Goal: Complete application form

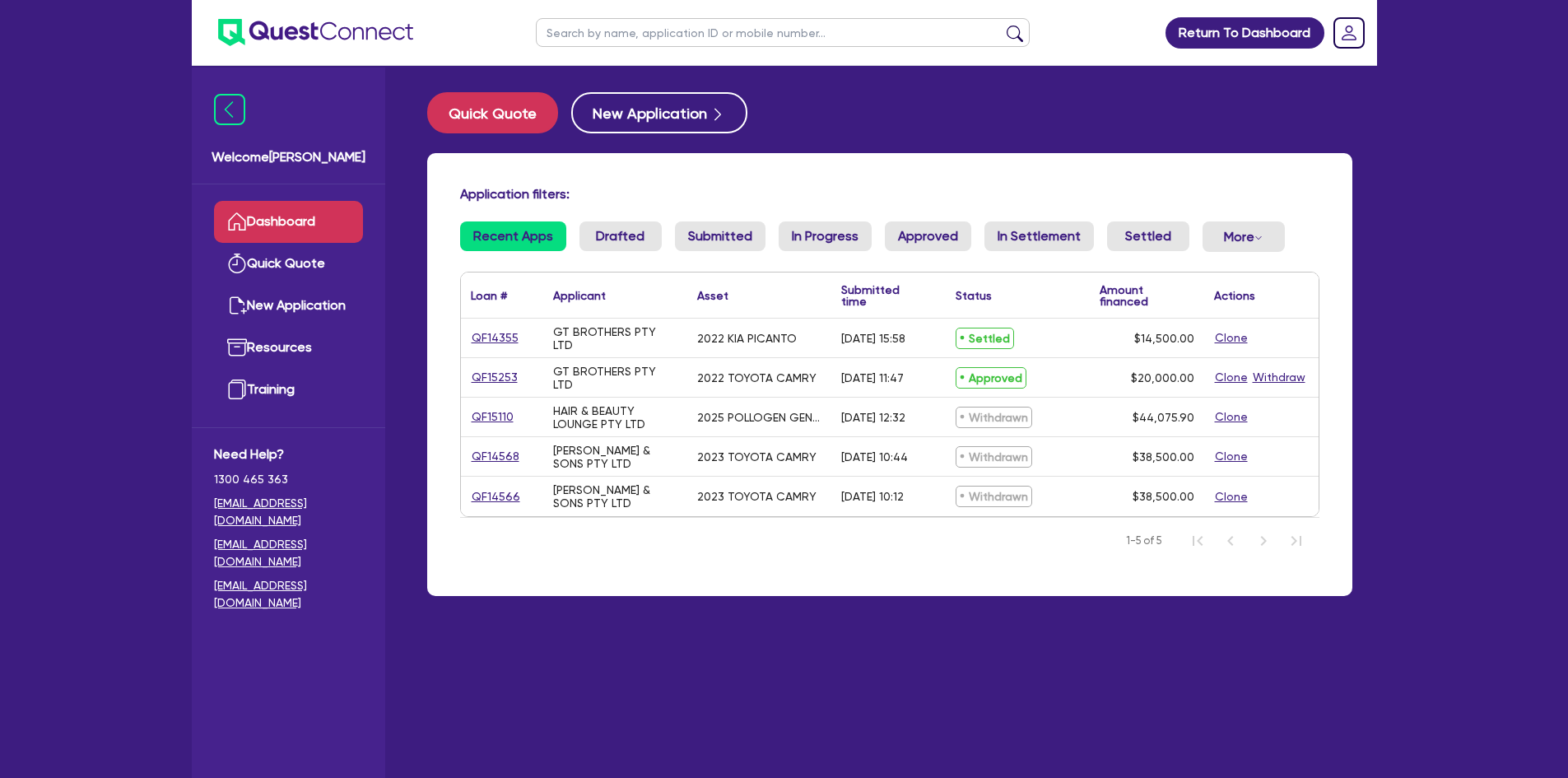
click at [973, 338] on span "Settled" at bounding box center [984, 338] width 58 height 22
click at [478, 334] on link "QF14355" at bounding box center [495, 338] width 49 height 19
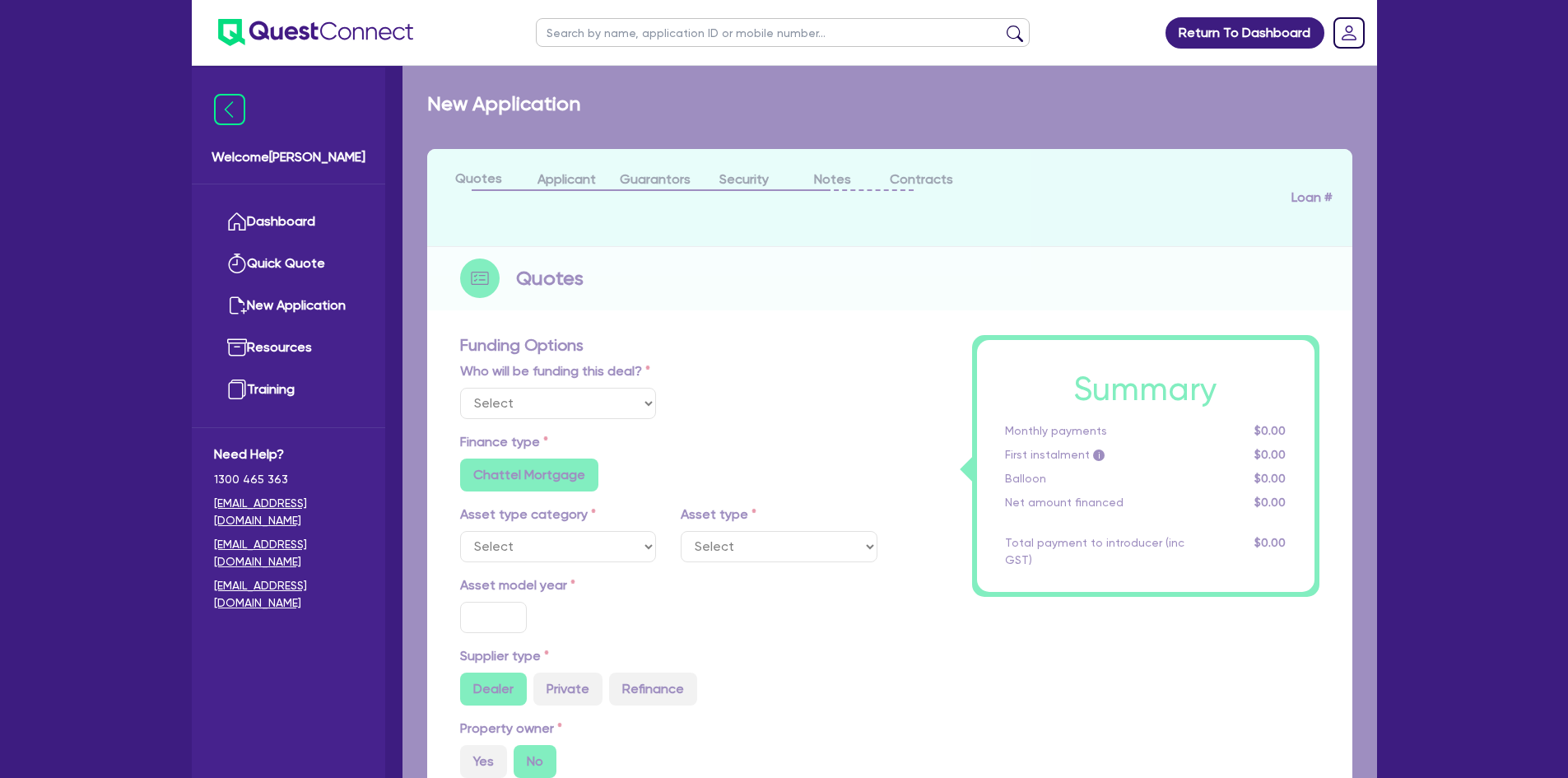
select select "Quest Finance - Own Book"
select select "CARS_AND_LIGHT_TRUCKS"
type input "2022"
type input "14,500"
type input "6"
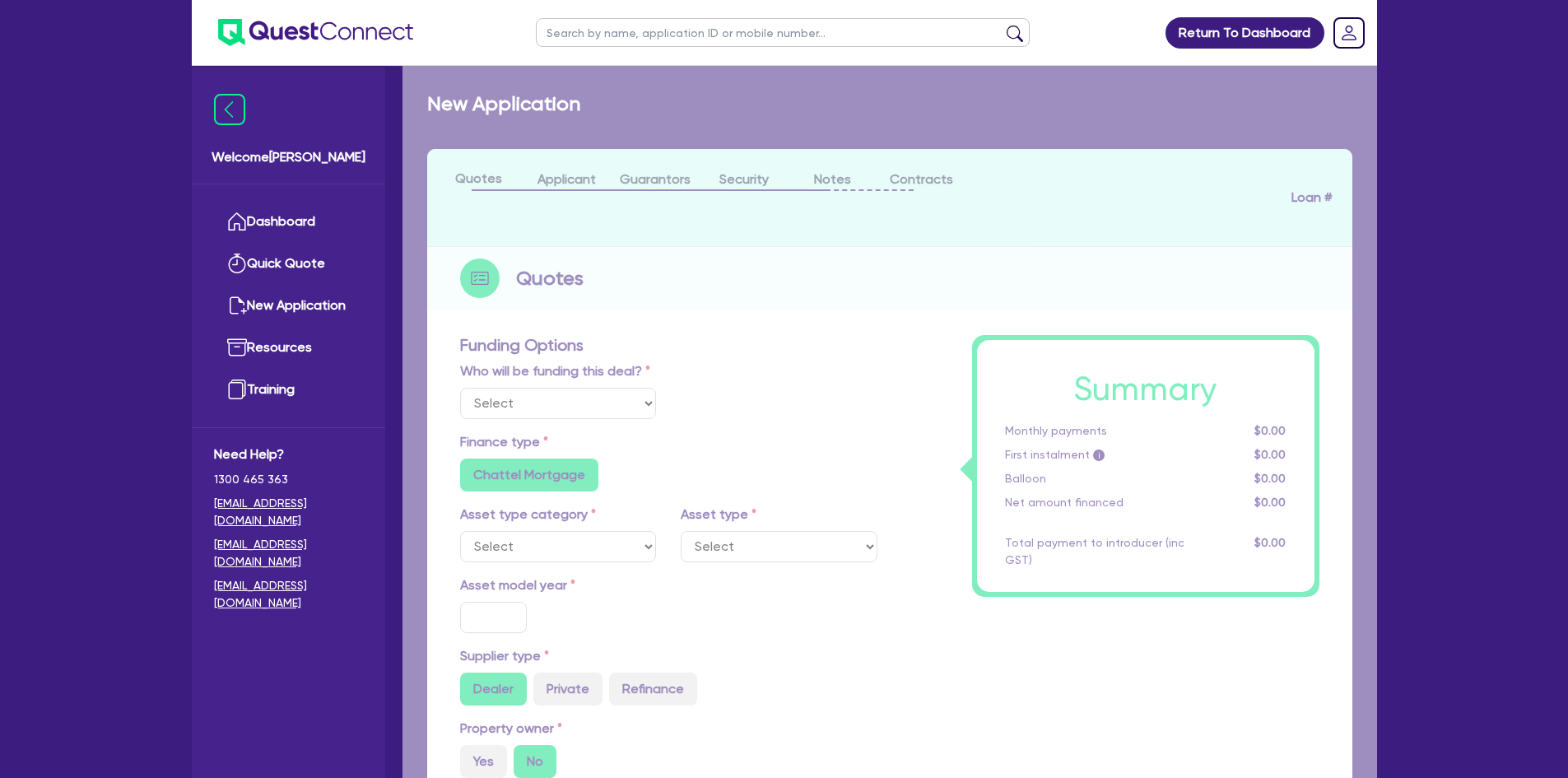
type input "870"
radio input "true"
type input "17.95"
type input "909.09"
select select "PASSENGER_VEHICLES"
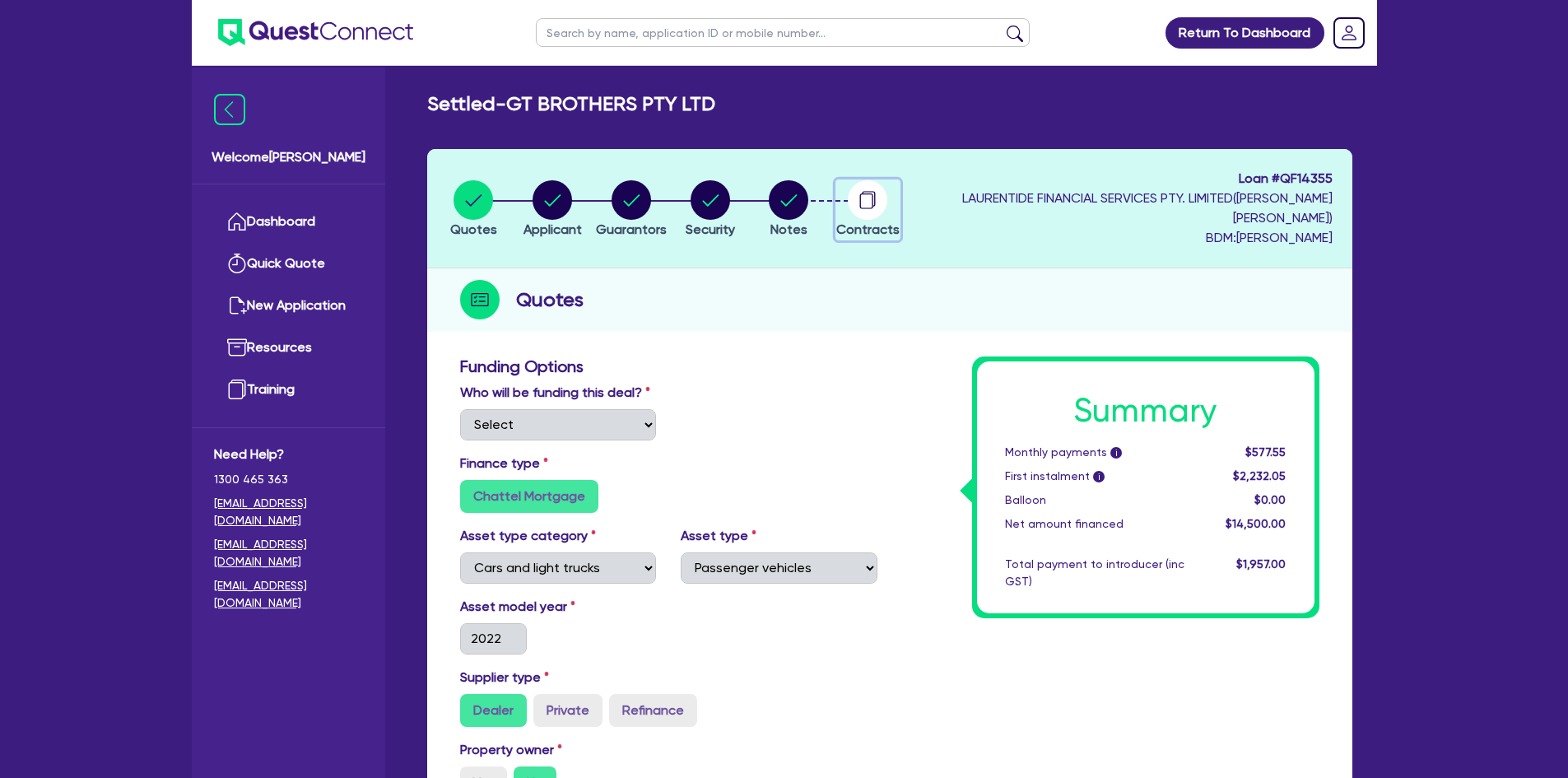
click at [887, 200] on circle "button" at bounding box center [867, 200] width 40 height 40
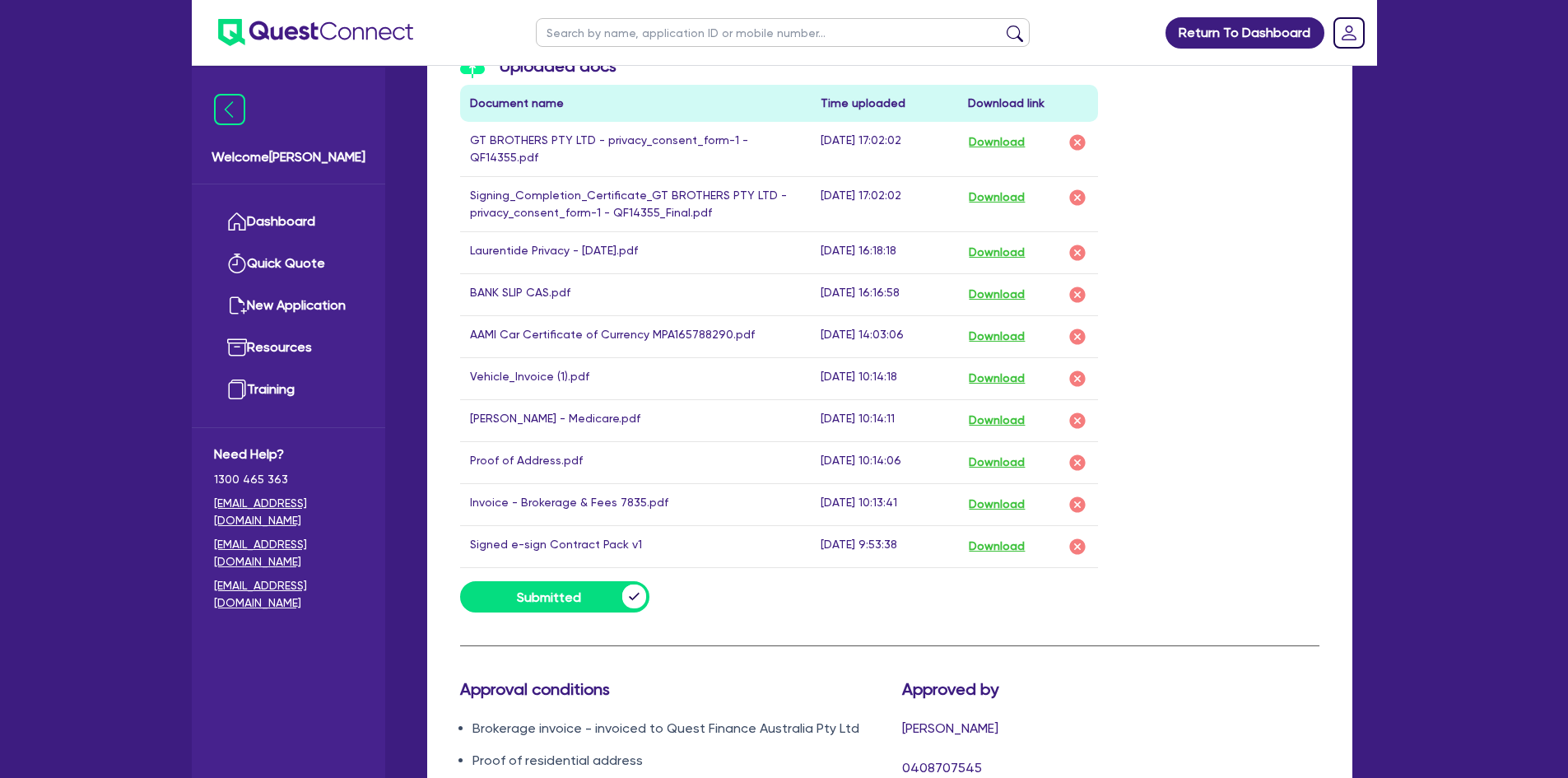
scroll to position [898, 0]
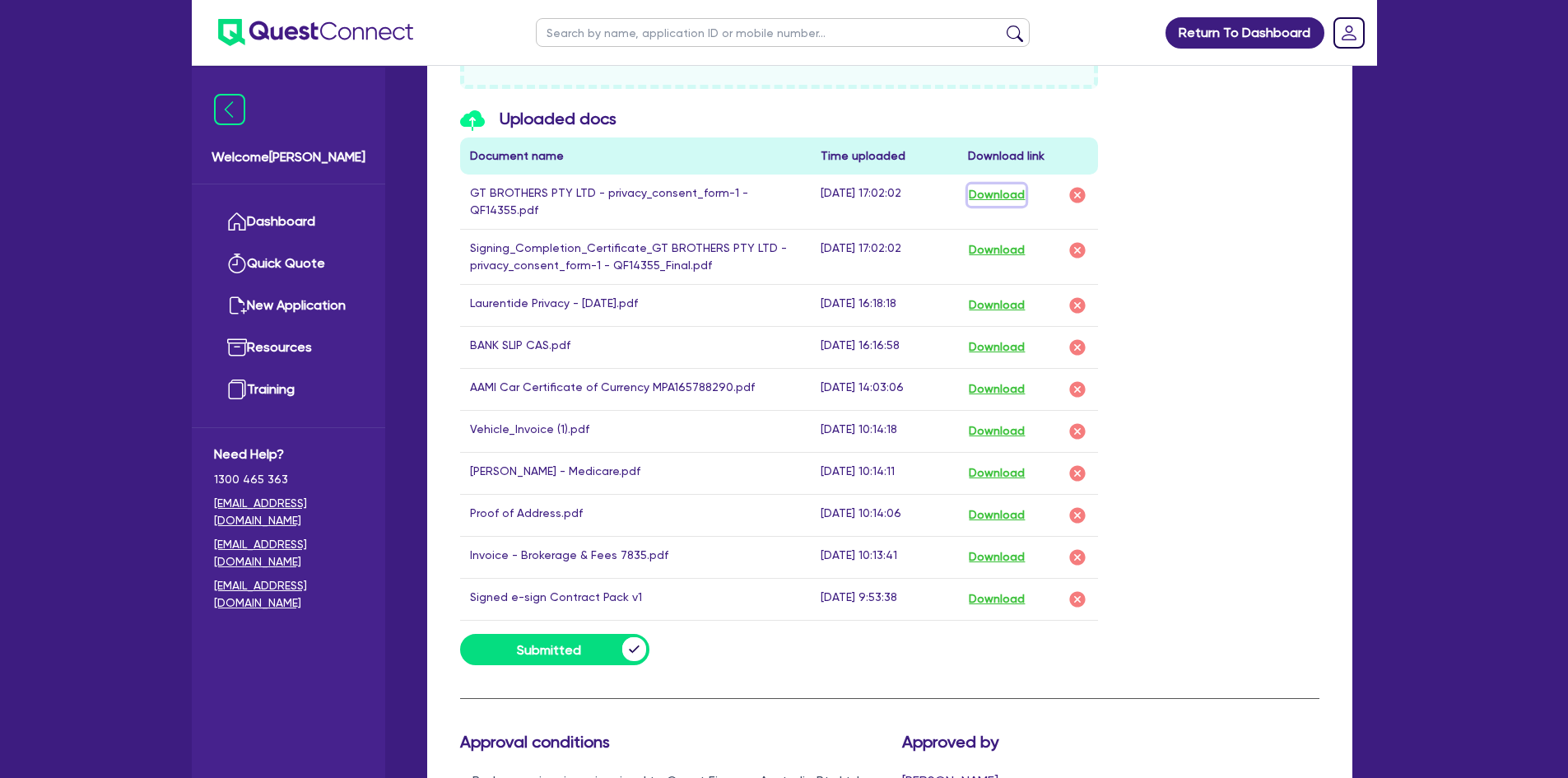
click at [1016, 196] on button "Download" at bounding box center [996, 195] width 57 height 22
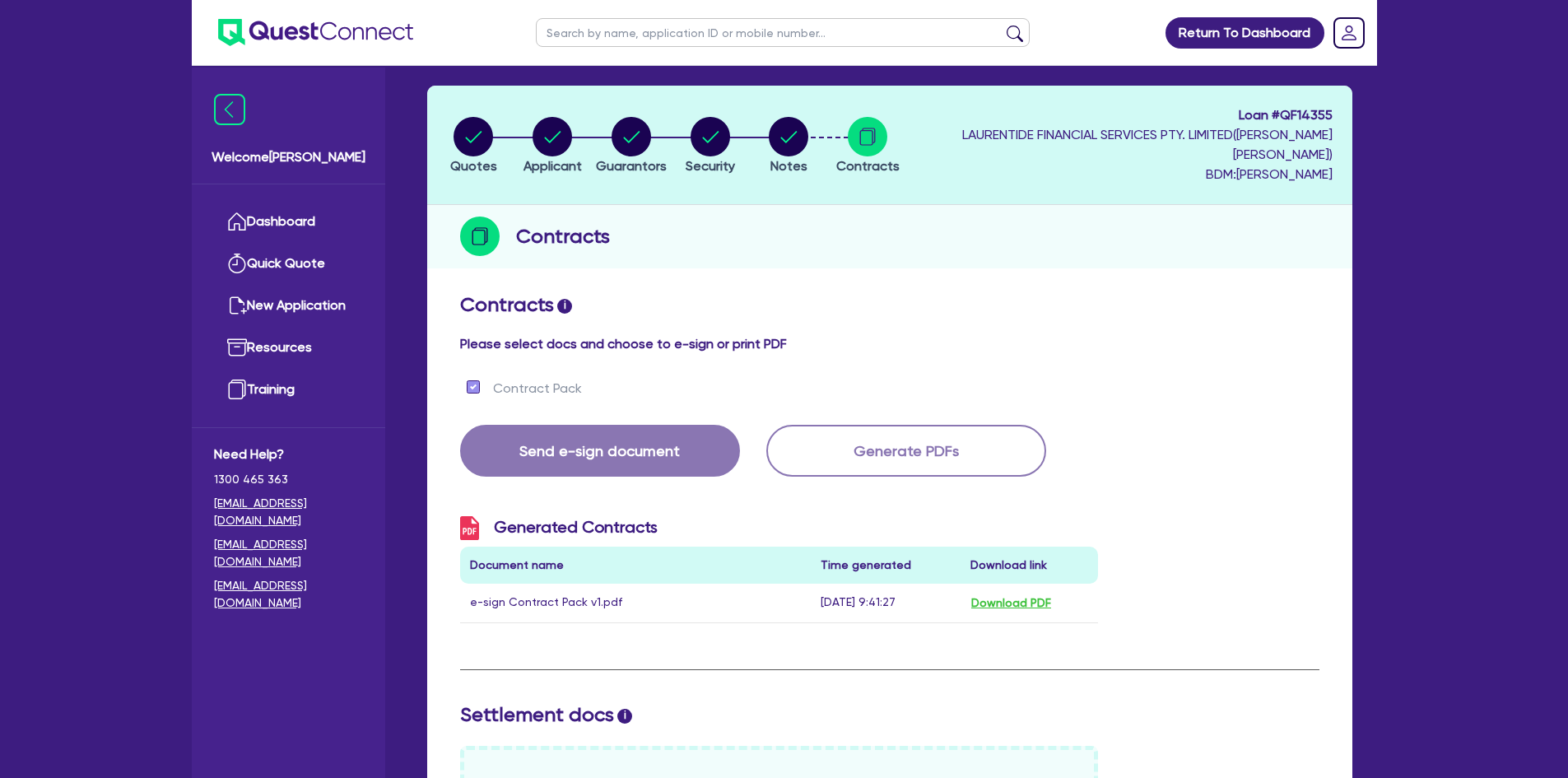
scroll to position [0, 0]
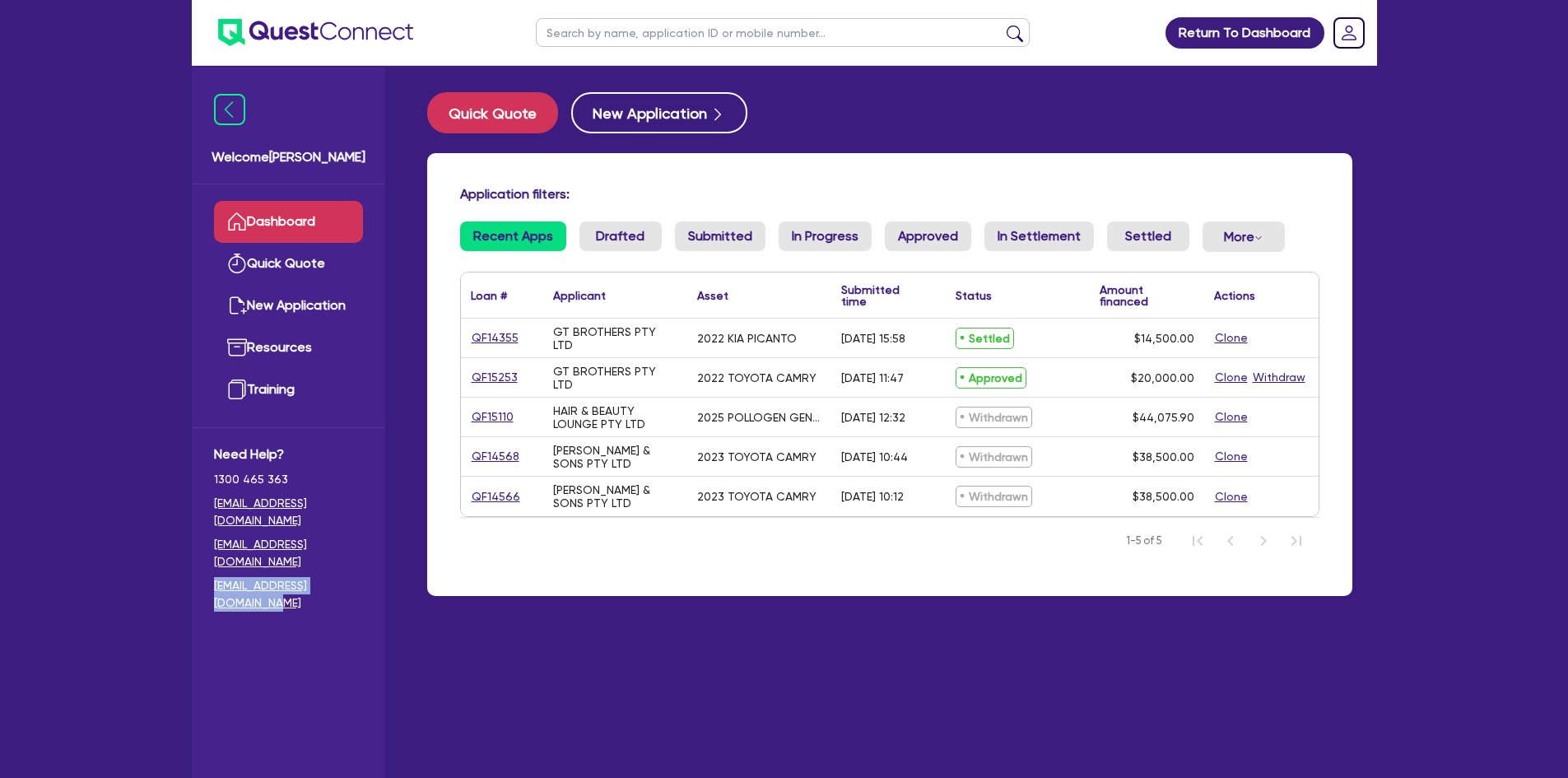
copy link "[EMAIL_ADDRESS][DOMAIN_NAME]"
drag, startPoint x: 366, startPoint y: 556, endPoint x: 381, endPoint y: 665, distance: 110.0
click at [211, 573] on div "Need Help? 1300 465 363 hello@quest.finance credit@quest.finance settlements@qu…" at bounding box center [288, 530] width 193 height 207
drag, startPoint x: 525, startPoint y: 350, endPoint x: 469, endPoint y: 334, distance: 58.2
click at [469, 334] on div "QF14355" at bounding box center [502, 338] width 82 height 39
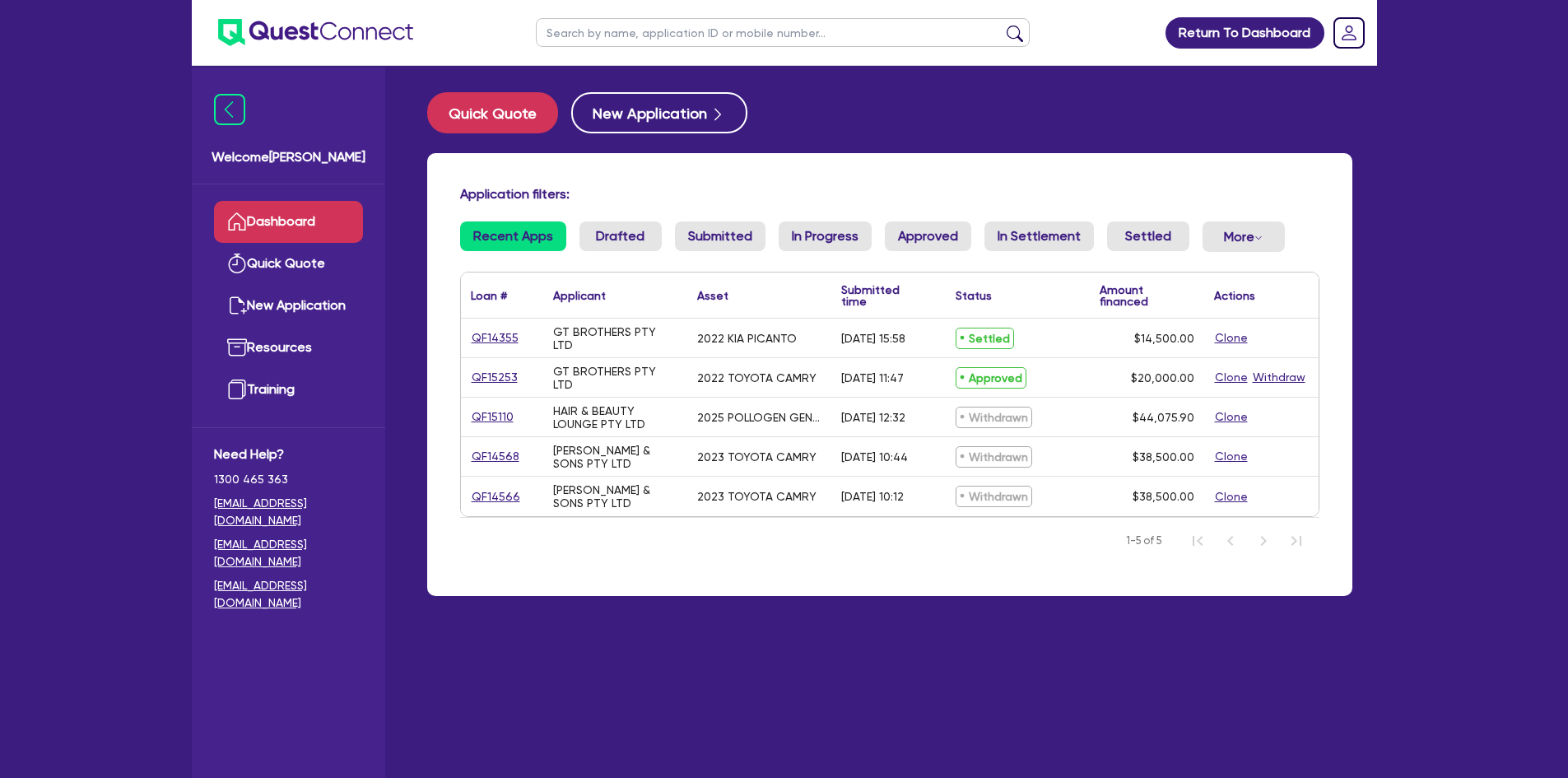
drag, startPoint x: 521, startPoint y: 341, endPoint x: 474, endPoint y: 343, distance: 47.0
click at [474, 343] on div "QF14355" at bounding box center [501, 338] width 62 height 19
click at [471, 337] on link "QF14355" at bounding box center [495, 338] width 49 height 19
select select "Quest Finance - Own Book"
select select "CARS_AND_LIGHT_TRUCKS"
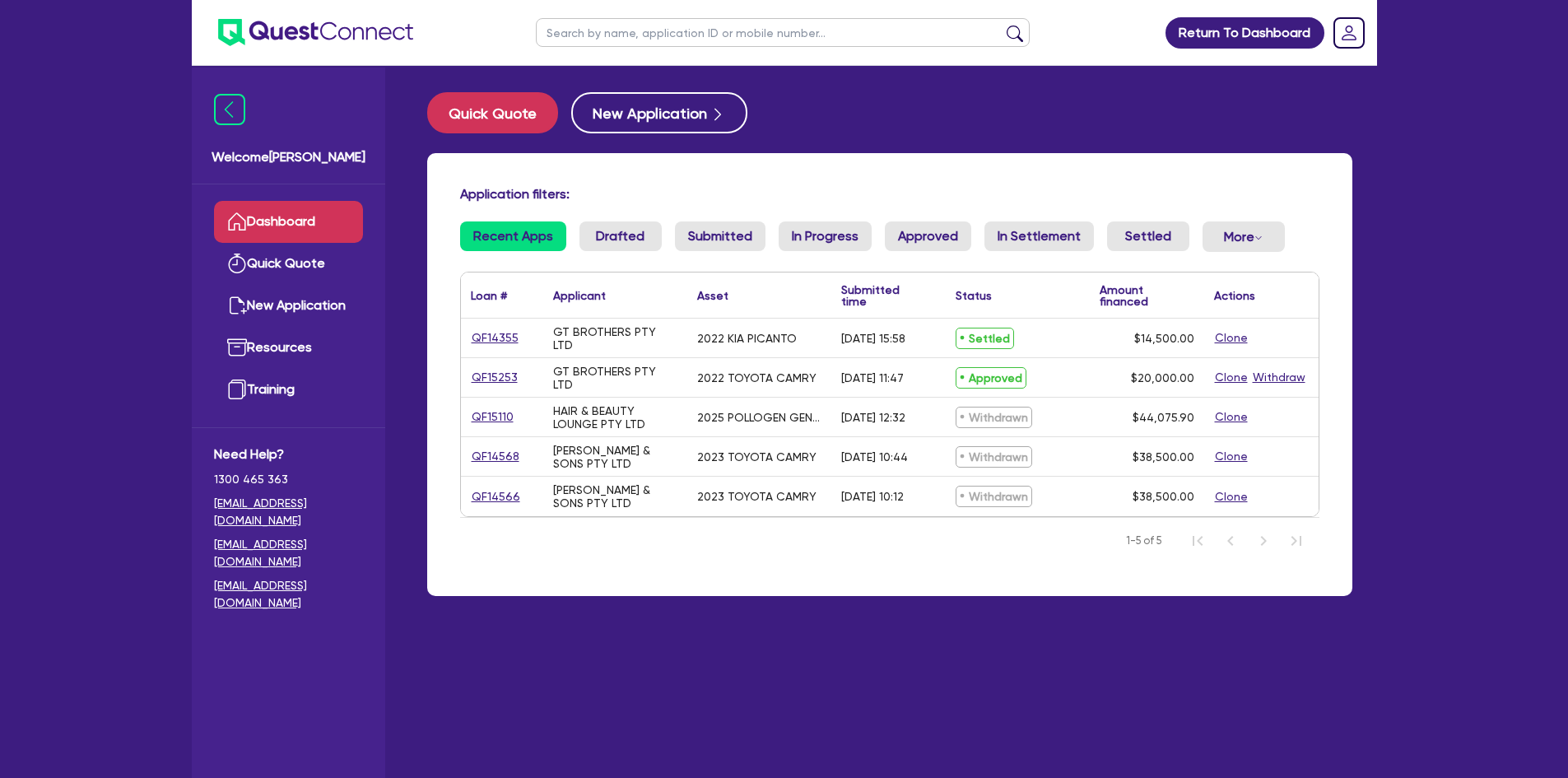
select select "PASSENGER_VEHICLES"
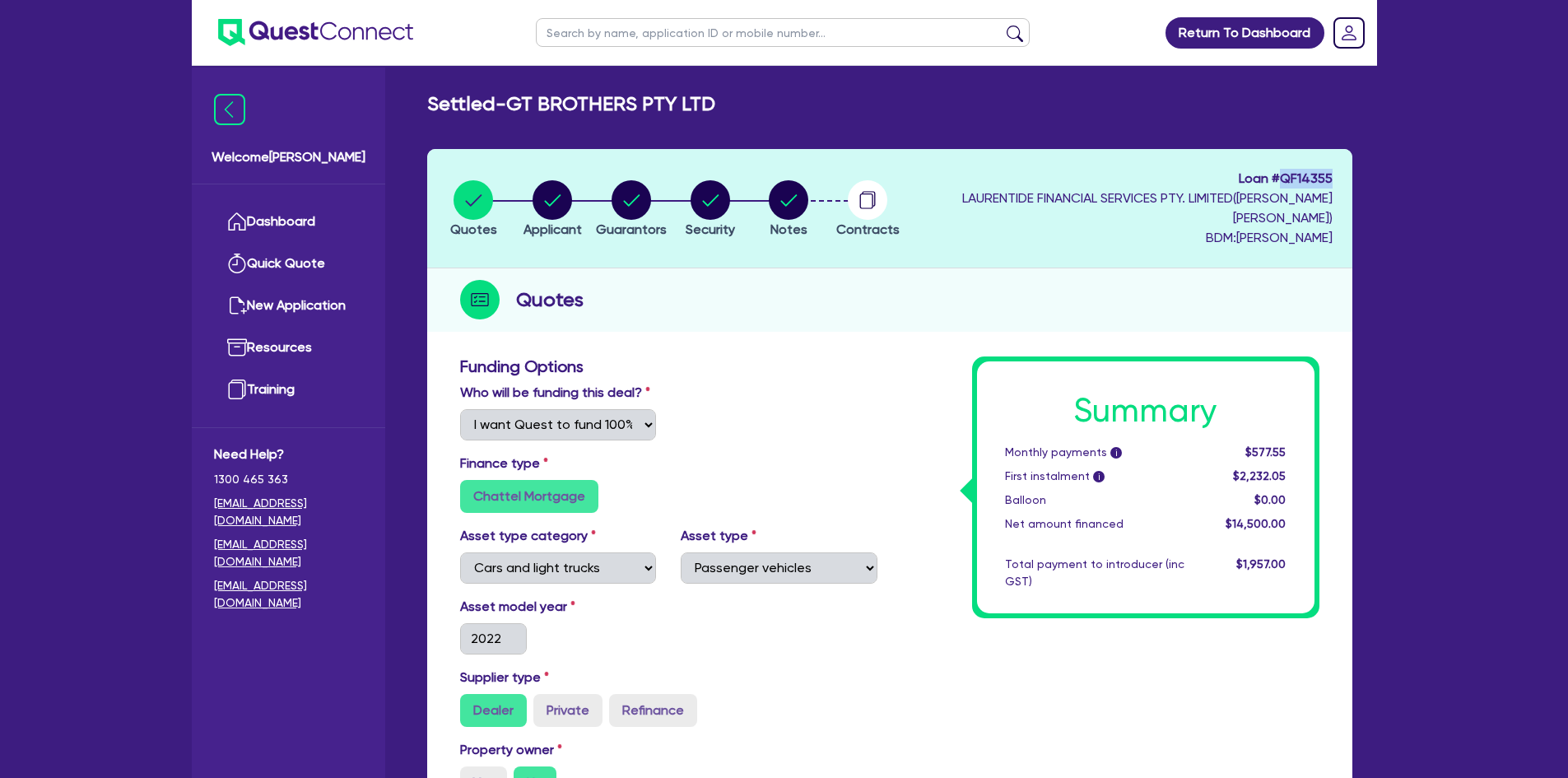
drag, startPoint x: 1309, startPoint y: 177, endPoint x: 1280, endPoint y: 178, distance: 29.0
click at [1280, 178] on header "Quotes Applicant Guarantors Security Notes Contracts Loan # QF14355 LAURENTIDE …" at bounding box center [890, 209] width 925 height 120
copy span "QF14355"
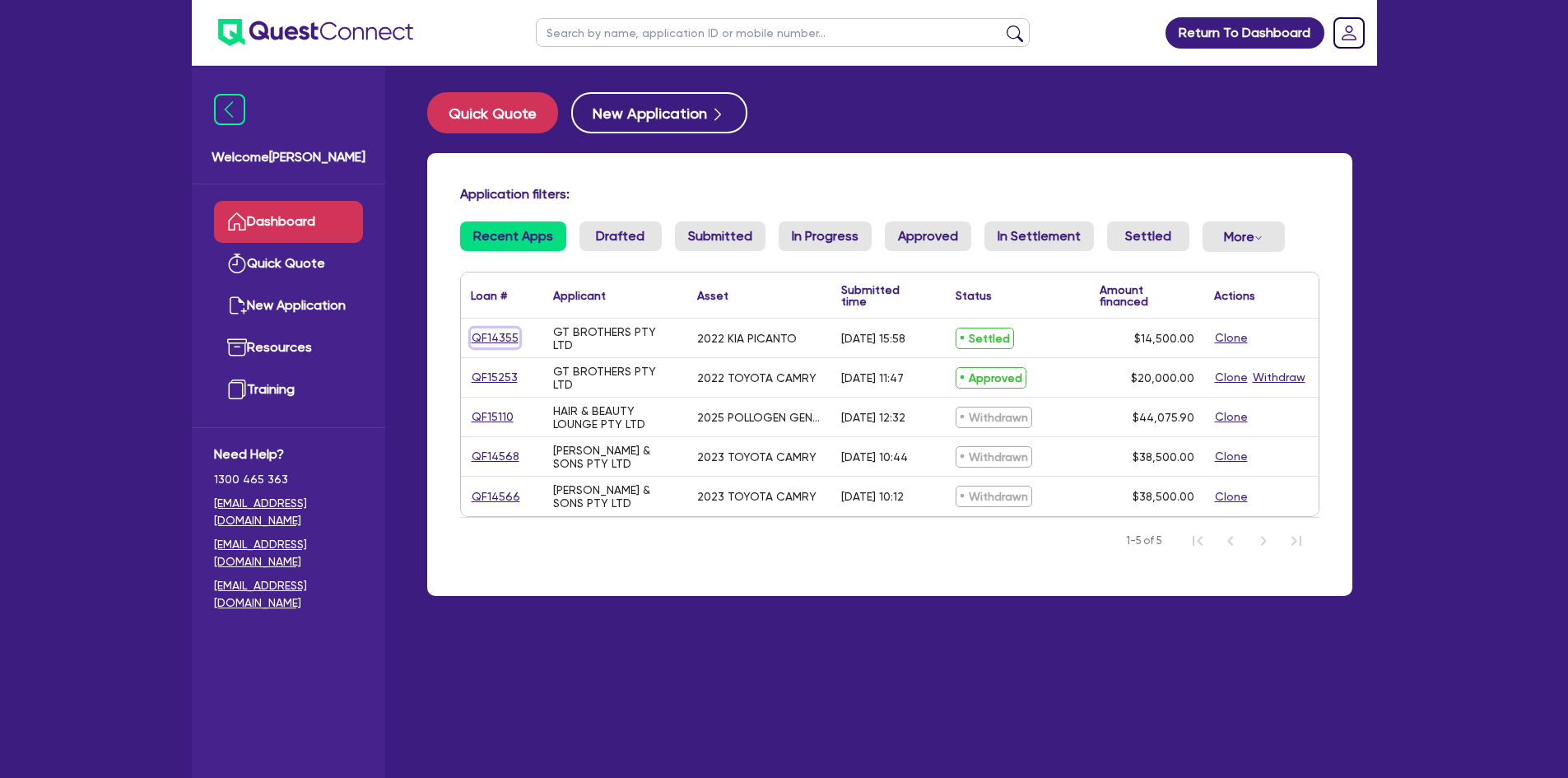
click at [489, 340] on link "QF14355" at bounding box center [495, 338] width 49 height 19
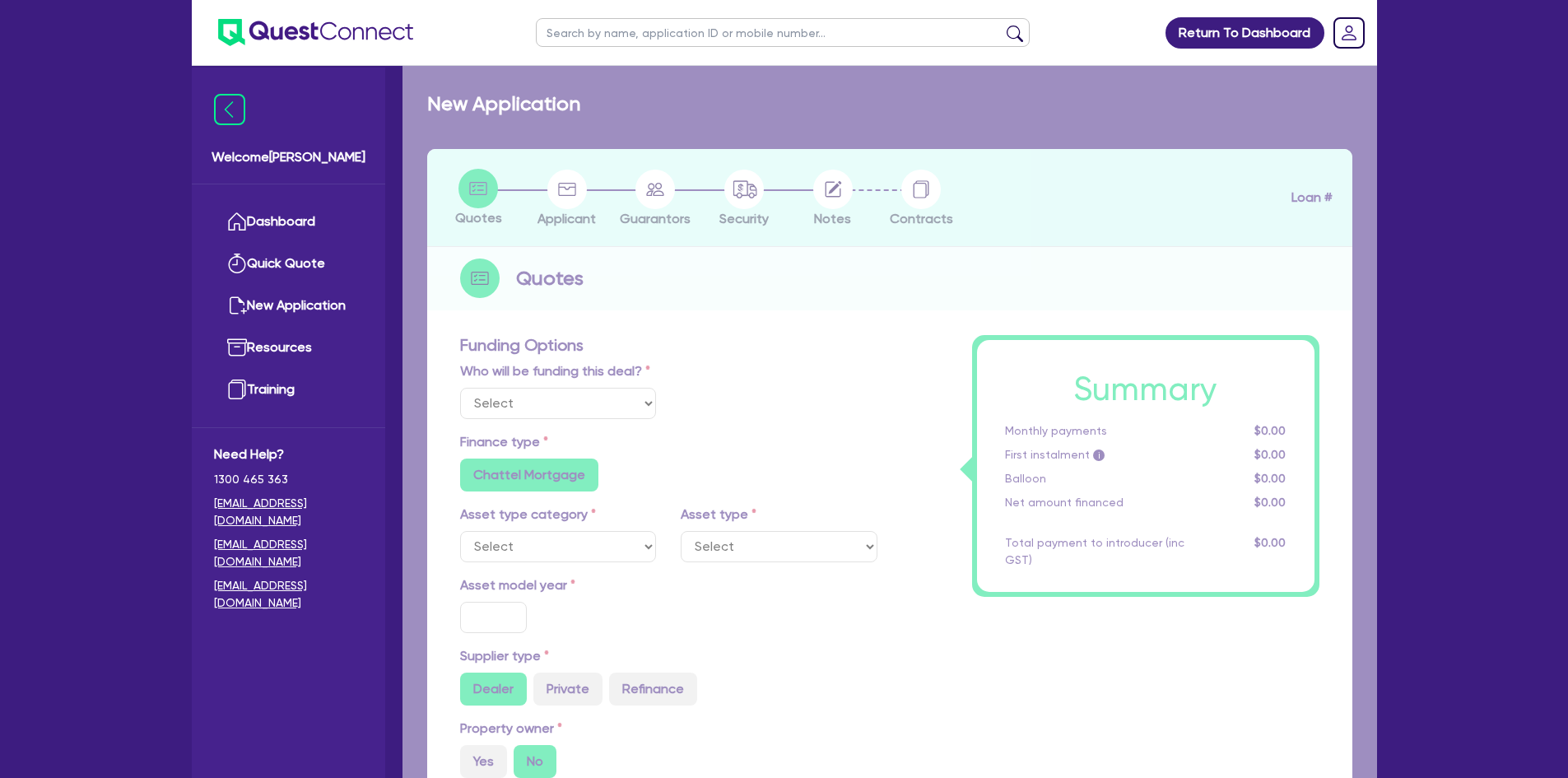
select select "Quest Finance - Own Book"
select select "CARS_AND_LIGHT_TRUCKS"
type input "2022"
type input "14,500"
type input "6"
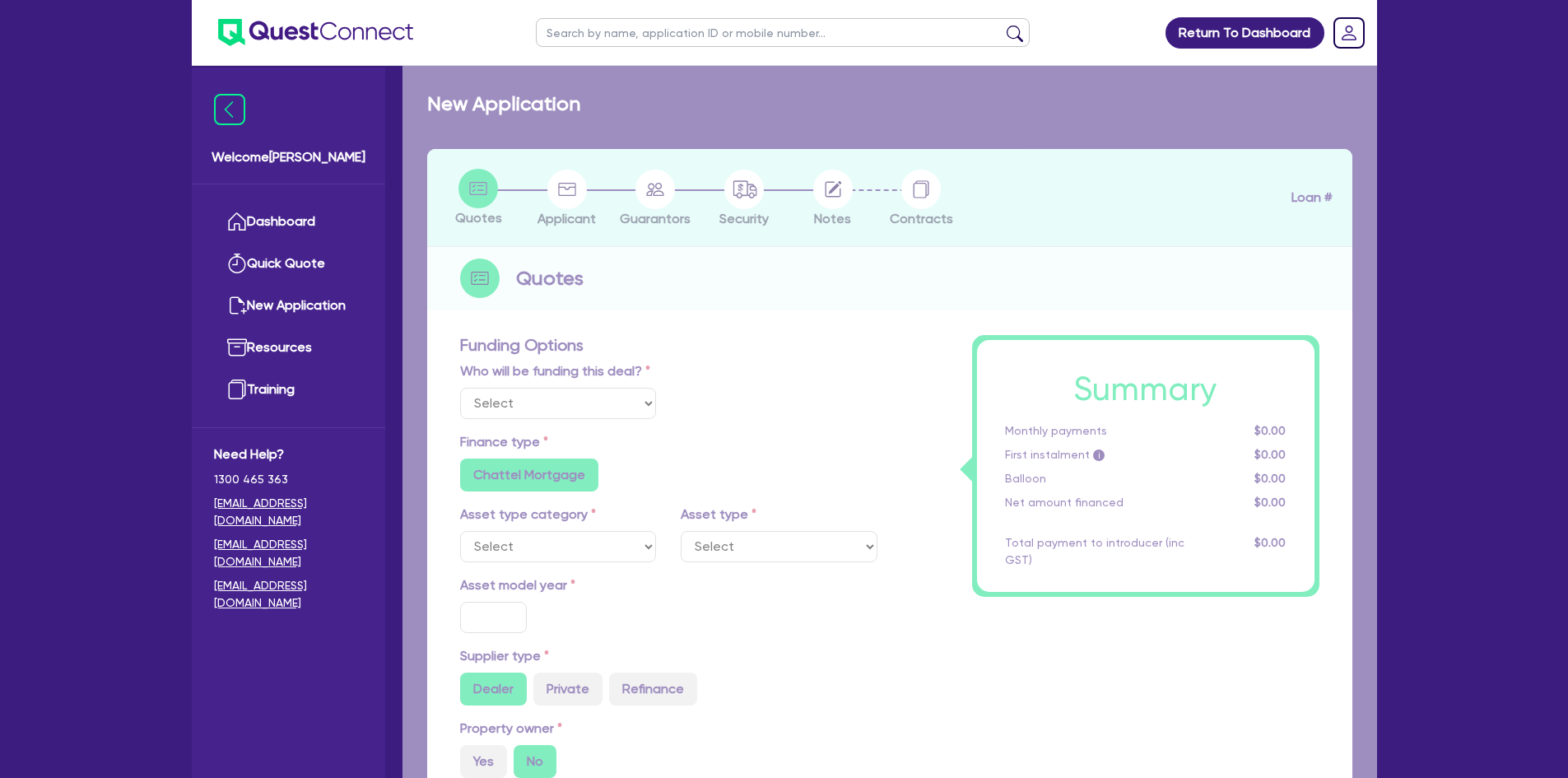
type input "870"
radio input "true"
type input "17.95"
type input "909.09"
select select "PASSENGER_VEHICLES"
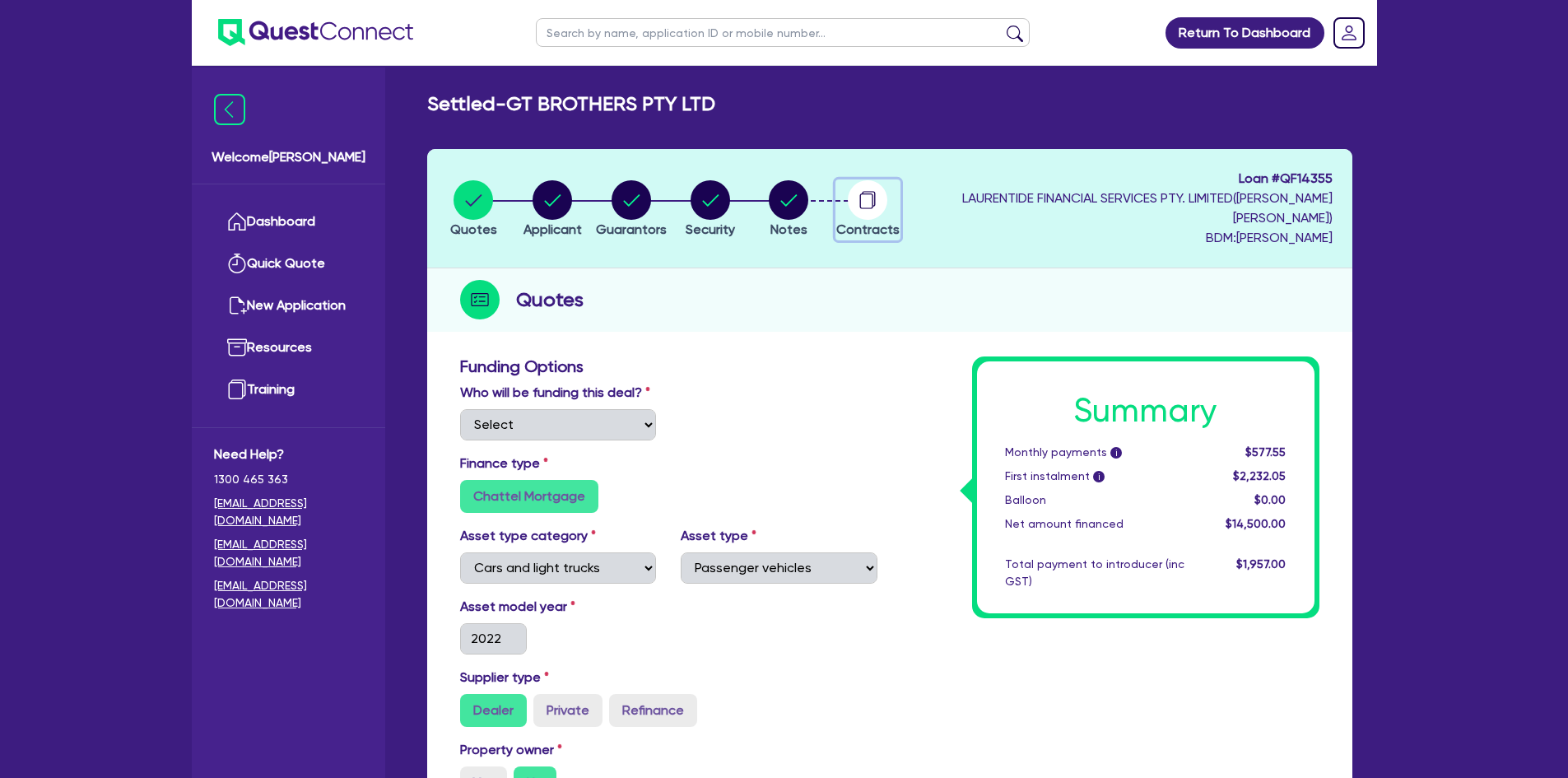
click at [887, 198] on circle "button" at bounding box center [867, 200] width 40 height 40
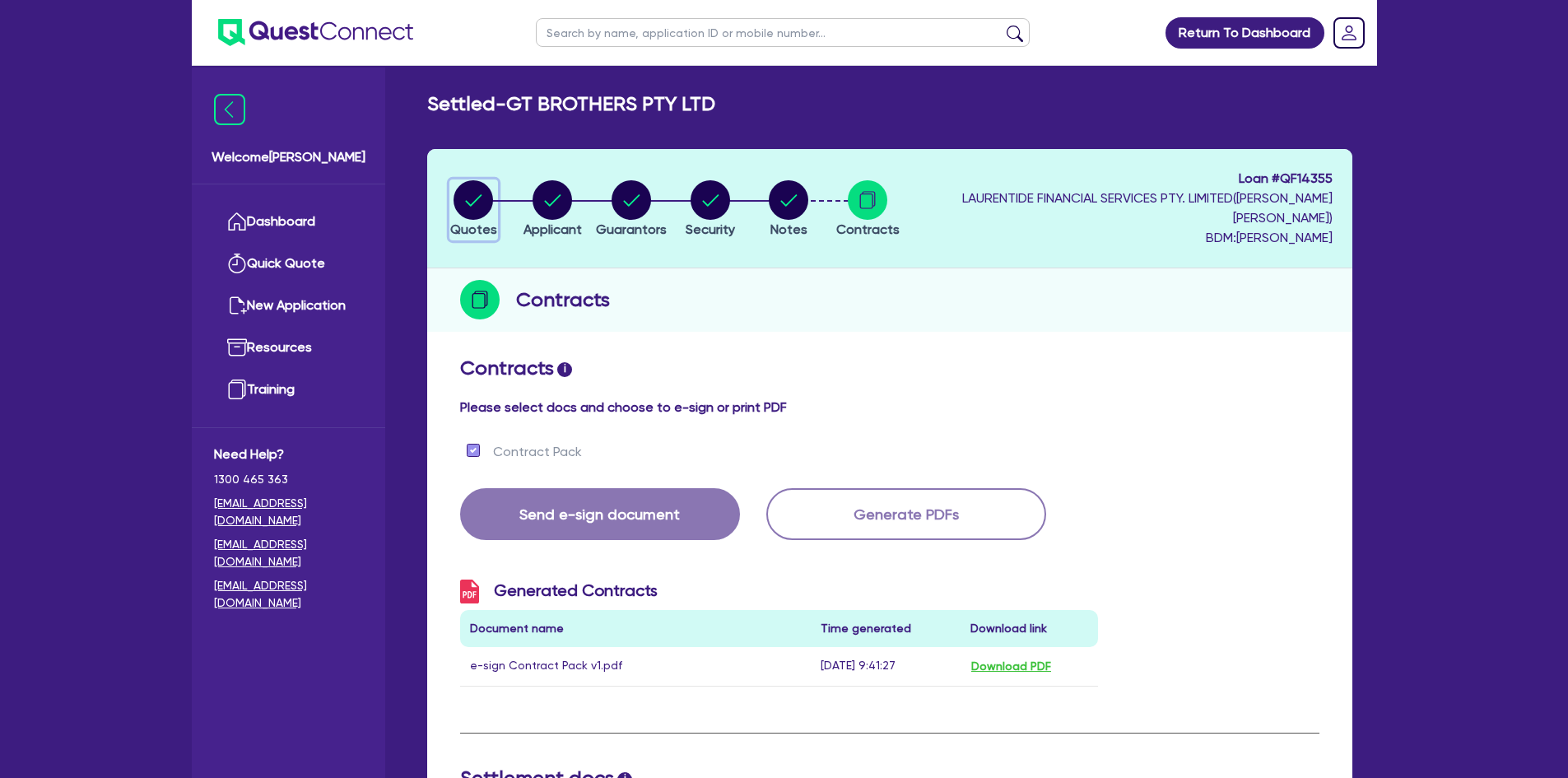
click at [470, 197] on circle "button" at bounding box center [473, 200] width 40 height 40
select select "Quest Finance - Own Book"
select select "CARS_AND_LIGHT_TRUCKS"
select select "PASSENGER_VEHICLES"
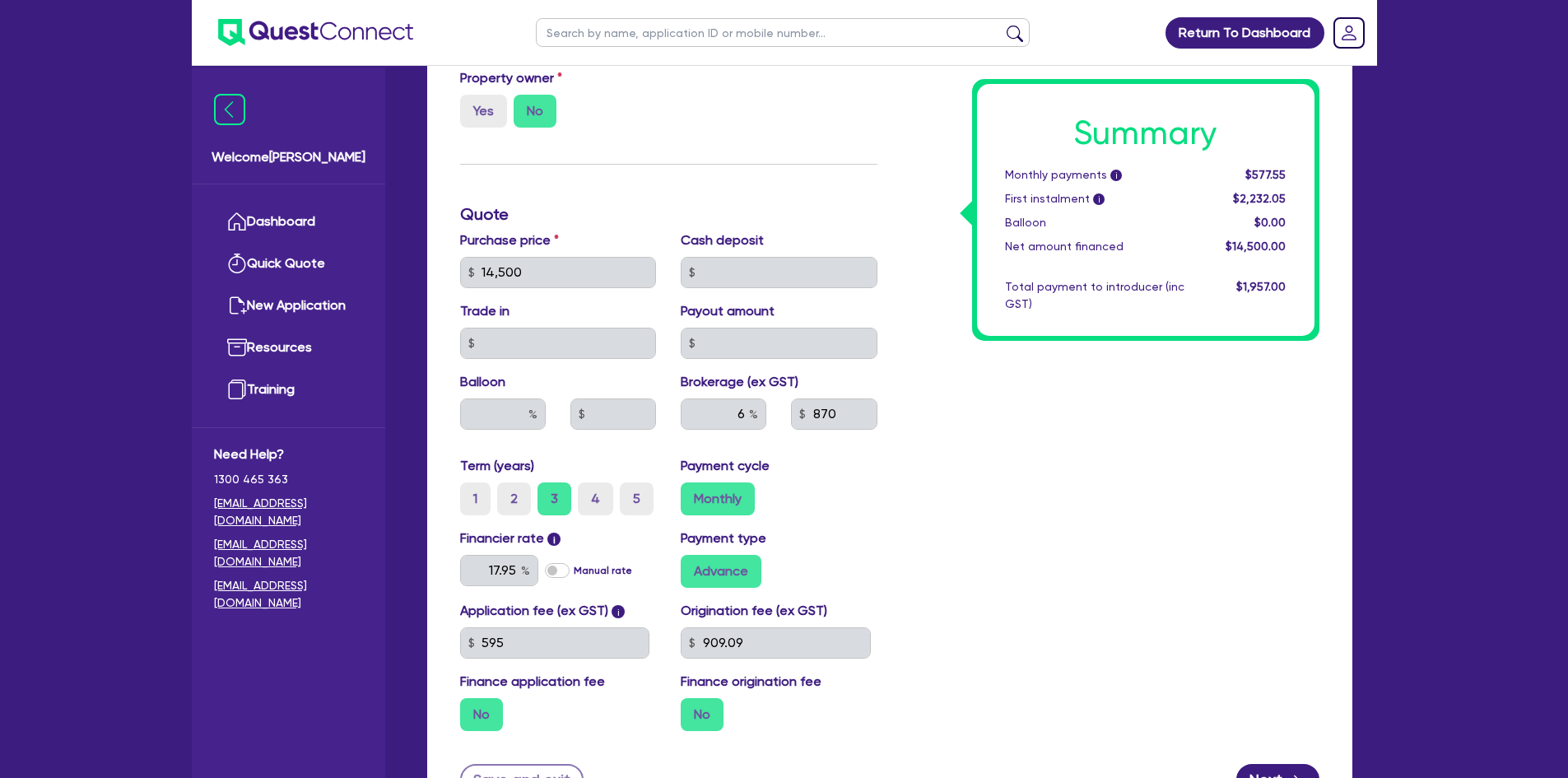
scroll to position [822, 0]
